Goal: Transaction & Acquisition: Purchase product/service

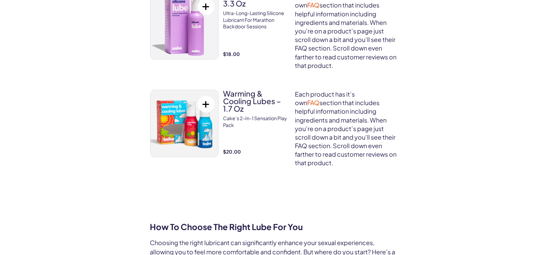
scroll to position [856, 0]
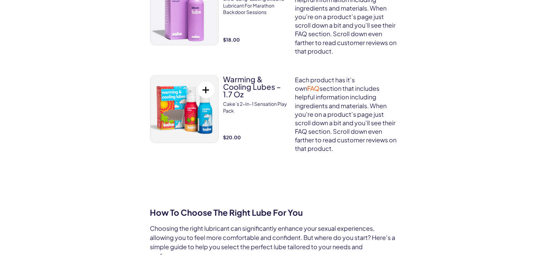
click at [243, 98] on h3 "Warming & Cooling Lubes – 1.7 oz" at bounding box center [256, 87] width 66 height 23
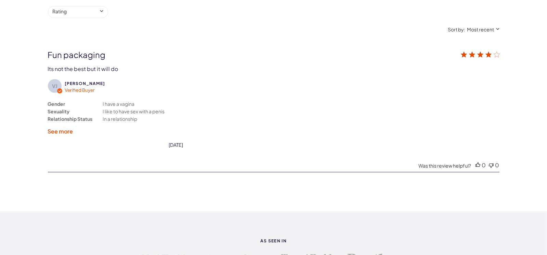
scroll to position [991, 0]
